Goal: Task Accomplishment & Management: Use online tool/utility

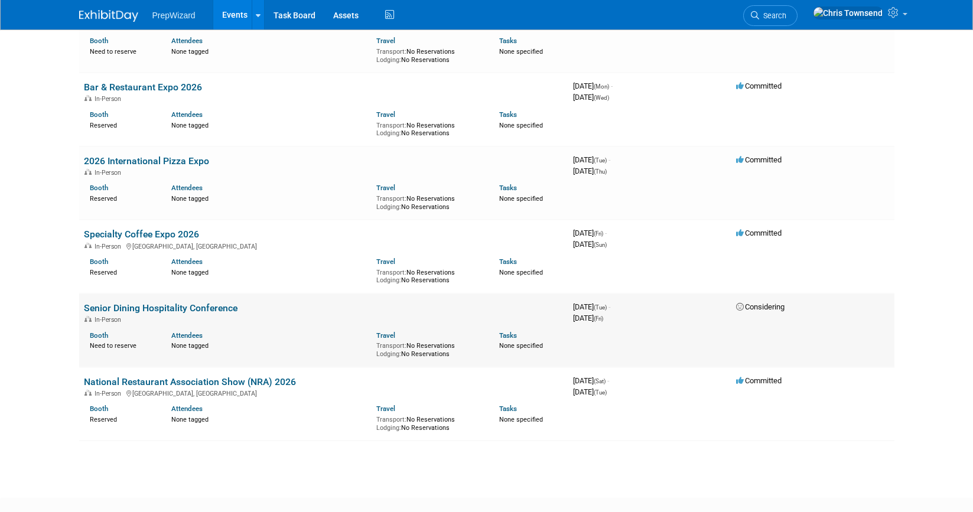
scroll to position [331, 0]
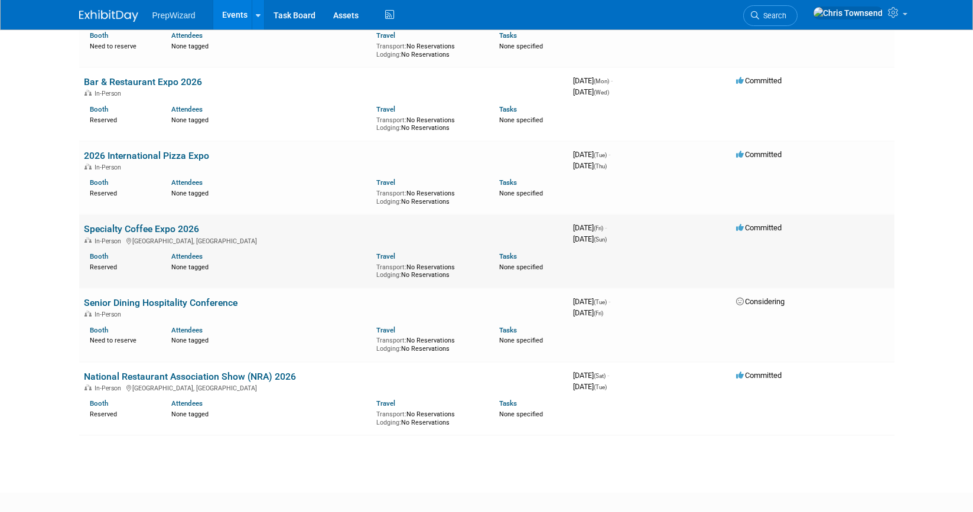
click at [118, 223] on link "Specialty Coffee Expo 2026" at bounding box center [141, 228] width 115 height 11
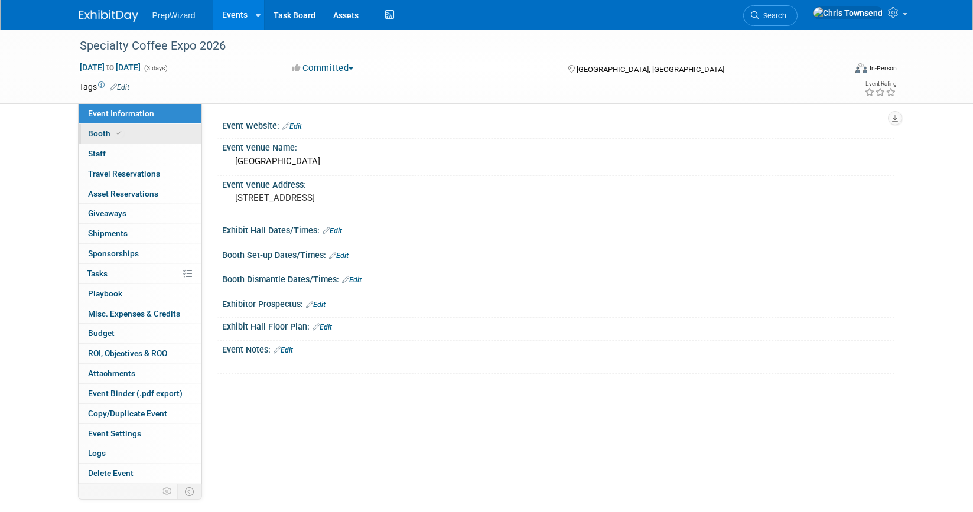
click at [106, 134] on span "Booth" at bounding box center [106, 133] width 36 height 9
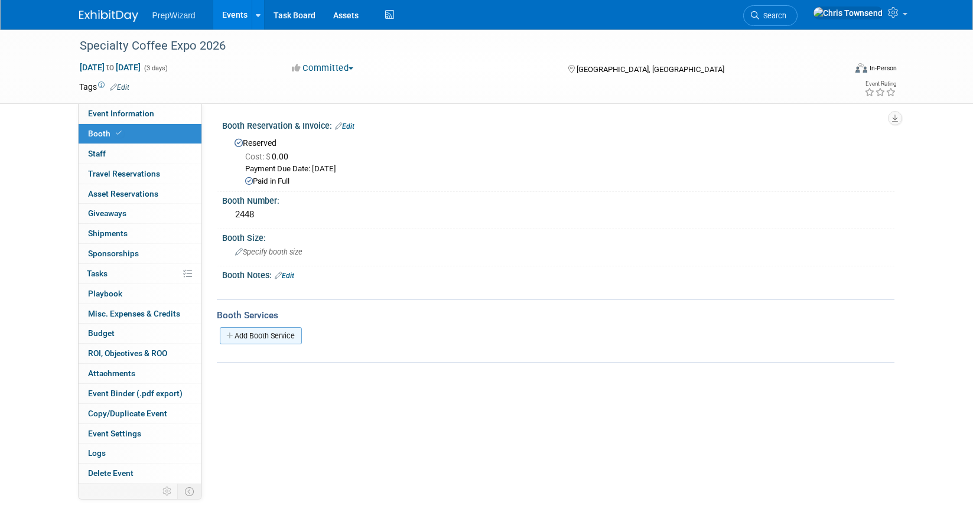
click at [262, 335] on link "Add Booth Service" at bounding box center [261, 335] width 82 height 17
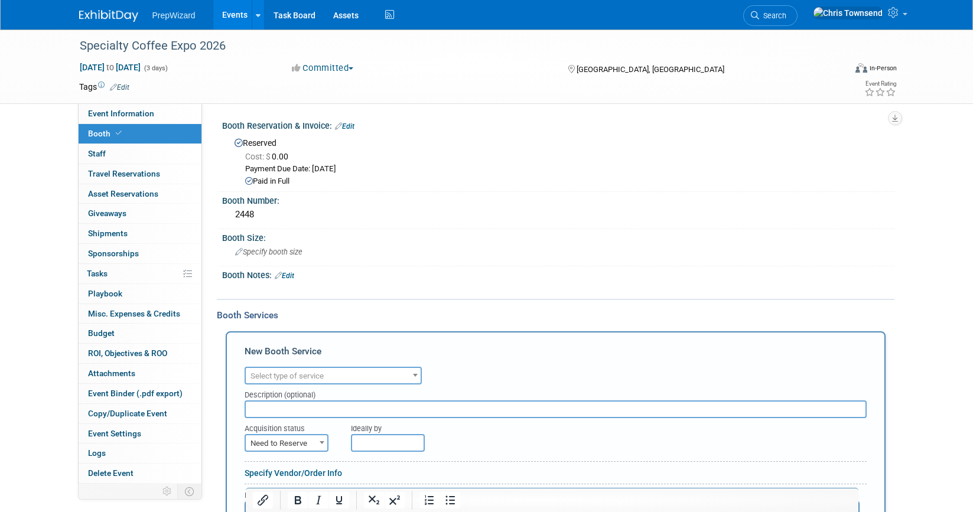
click at [416, 375] on b at bounding box center [415, 375] width 5 height 3
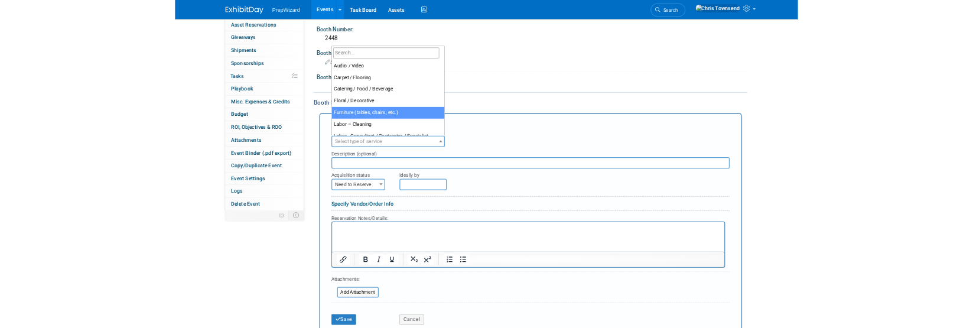
scroll to position [157, 0]
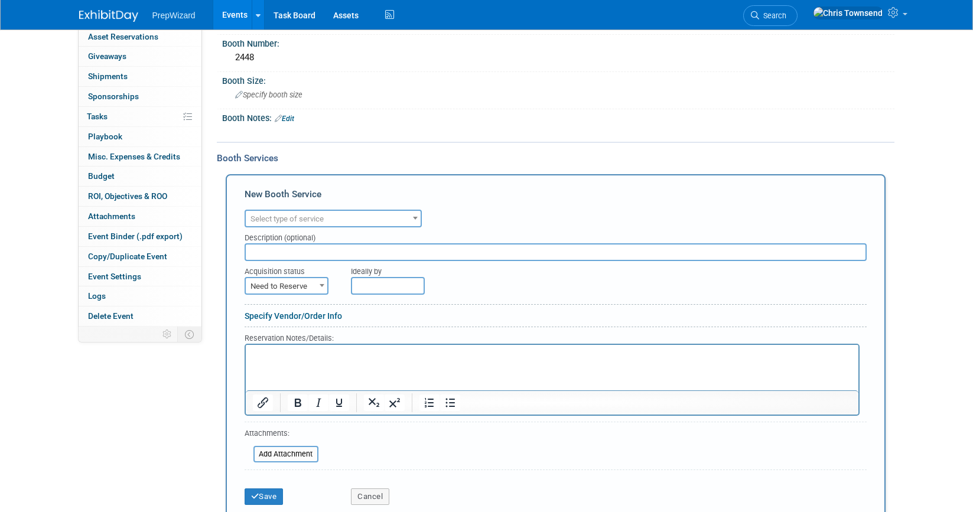
drag, startPoint x: 455, startPoint y: 216, endPoint x: 439, endPoint y: 218, distance: 16.6
click at [455, 216] on div "Audio / Video Carpet / Flooring Catering / Food / Beverage Floral / Decorative …" at bounding box center [556, 217] width 622 height 21
